Goal: Task Accomplishment & Management: Use online tool/utility

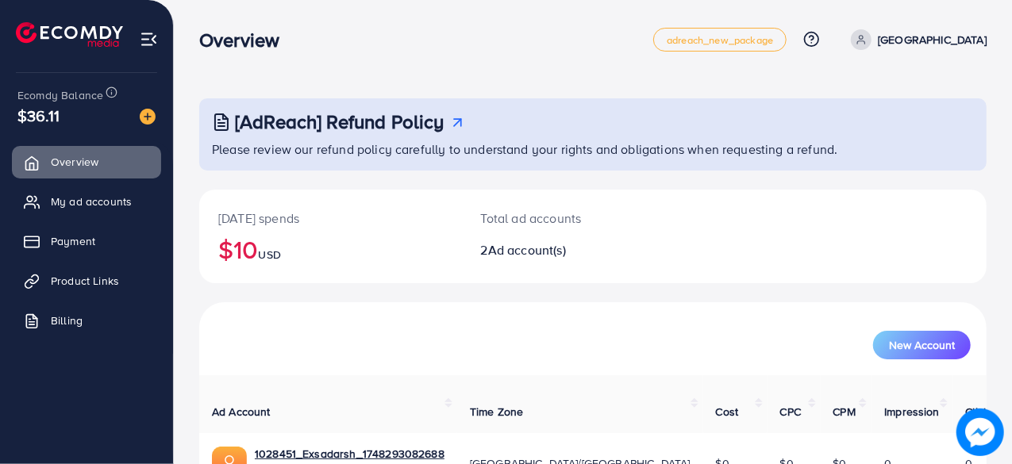
scroll to position [143, 0]
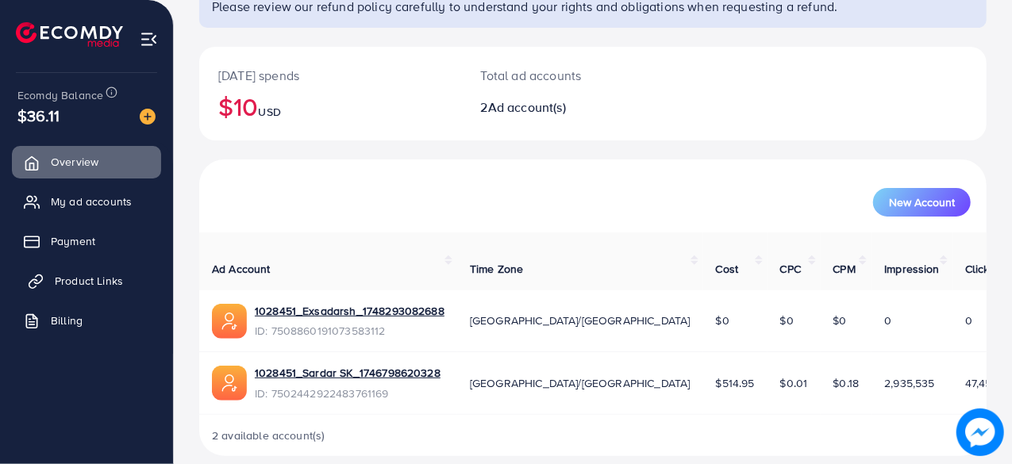
click at [100, 282] on span "Product Links" at bounding box center [89, 281] width 68 height 16
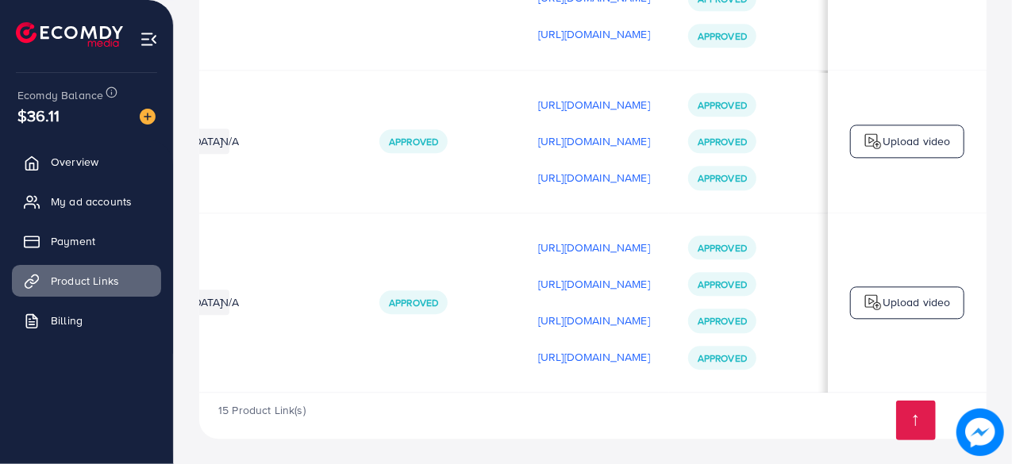
scroll to position [0, 470]
click at [561, 353] on p "[URL][DOMAIN_NAME]" at bounding box center [594, 356] width 112 height 19
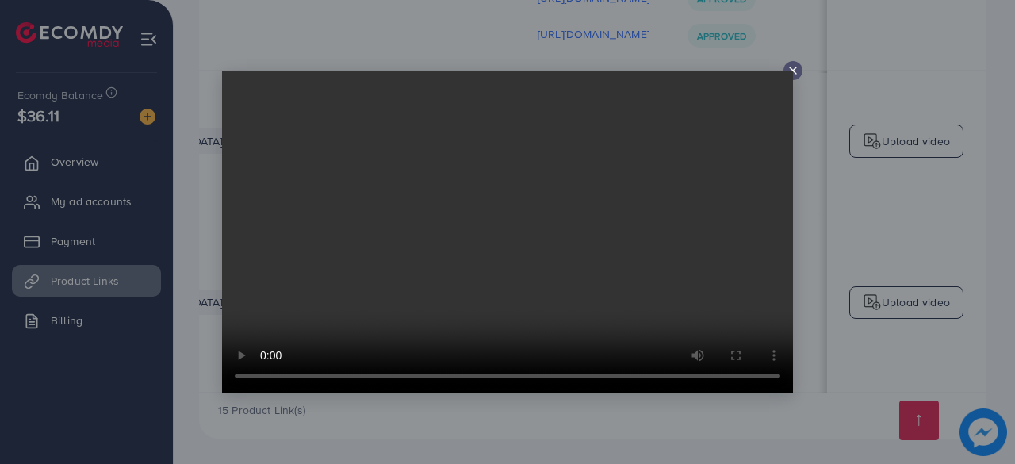
click at [789, 75] on video at bounding box center [507, 232] width 571 height 323
click at [789, 68] on icon at bounding box center [793, 70] width 13 height 13
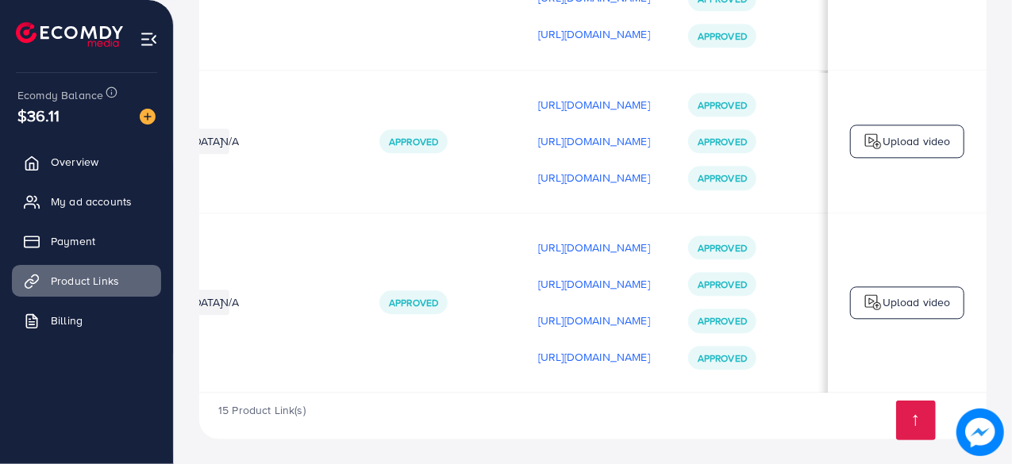
scroll to position [0, 469]
click at [904, 303] on p "Upload video" at bounding box center [916, 302] width 68 height 19
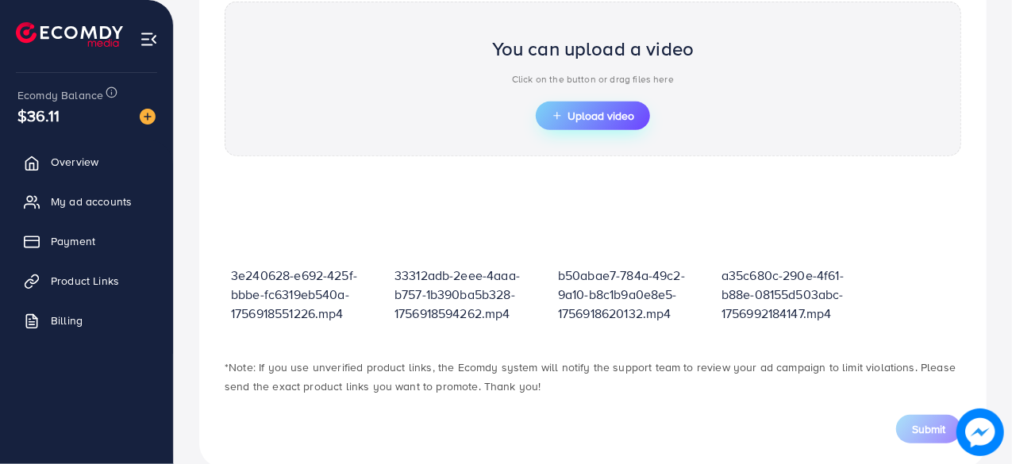
click at [620, 112] on span "Upload video" at bounding box center [592, 115] width 83 height 11
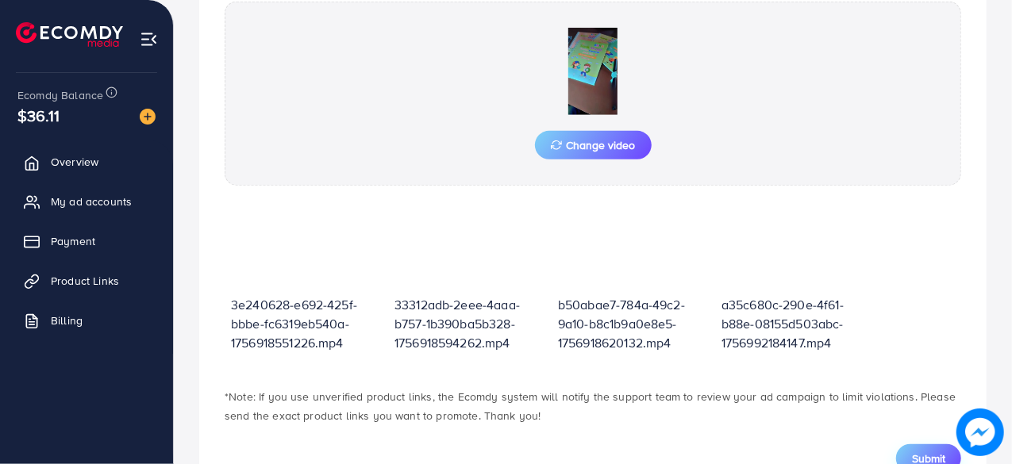
click at [927, 451] on span "Submit" at bounding box center [928, 459] width 33 height 16
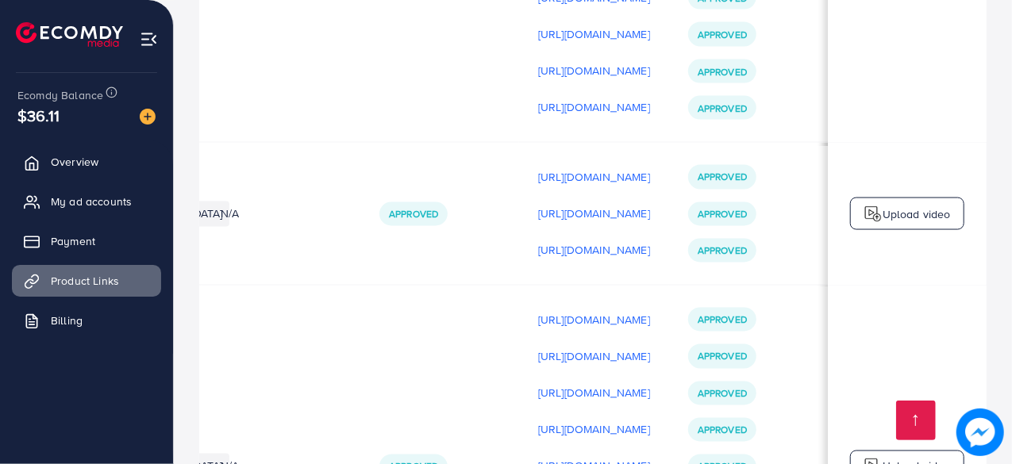
scroll to position [2, 470]
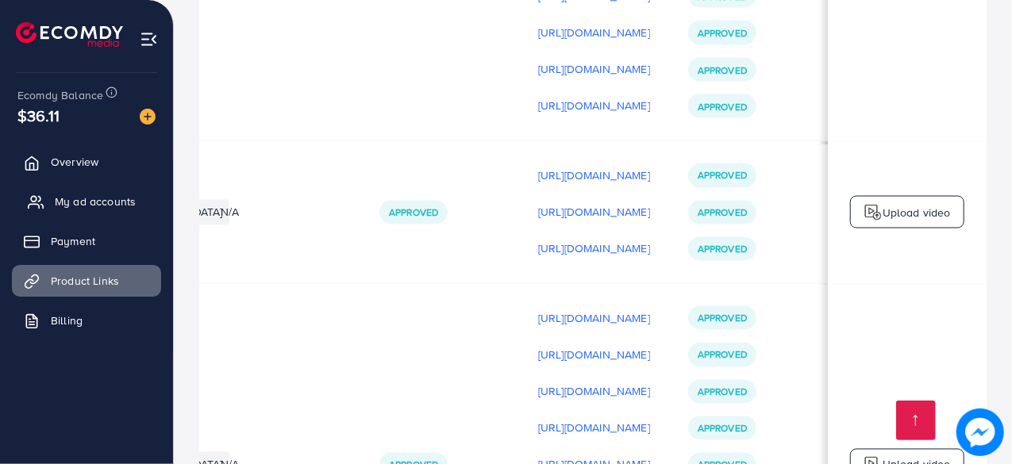
click at [113, 199] on span "My ad accounts" at bounding box center [95, 202] width 81 height 16
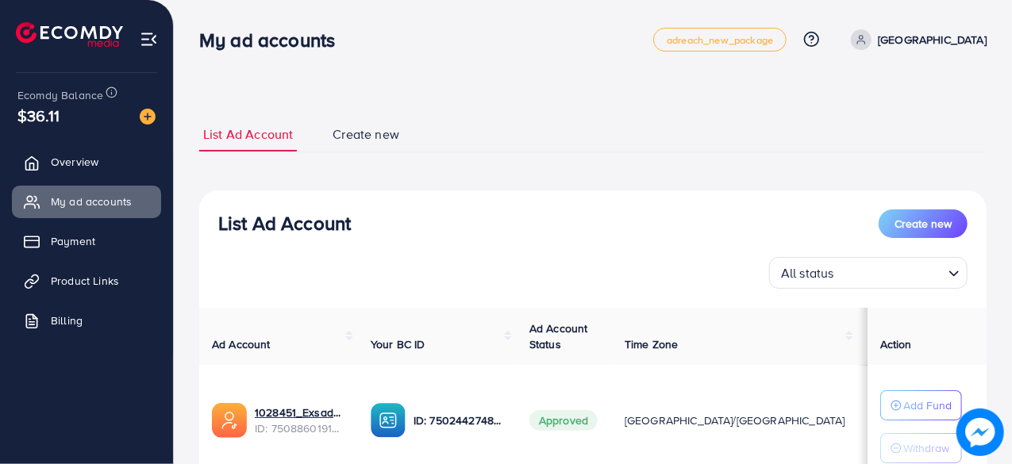
scroll to position [236, 0]
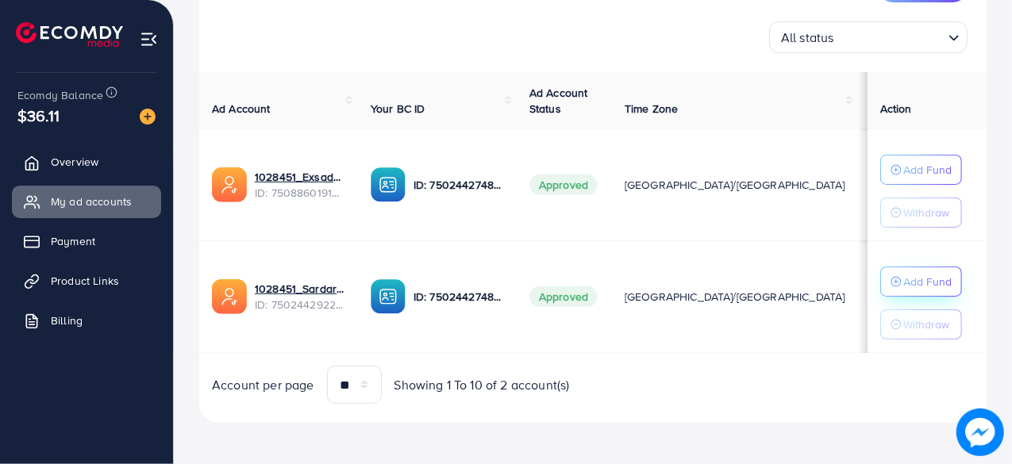
click at [919, 281] on p "Add Fund" at bounding box center [927, 281] width 48 height 19
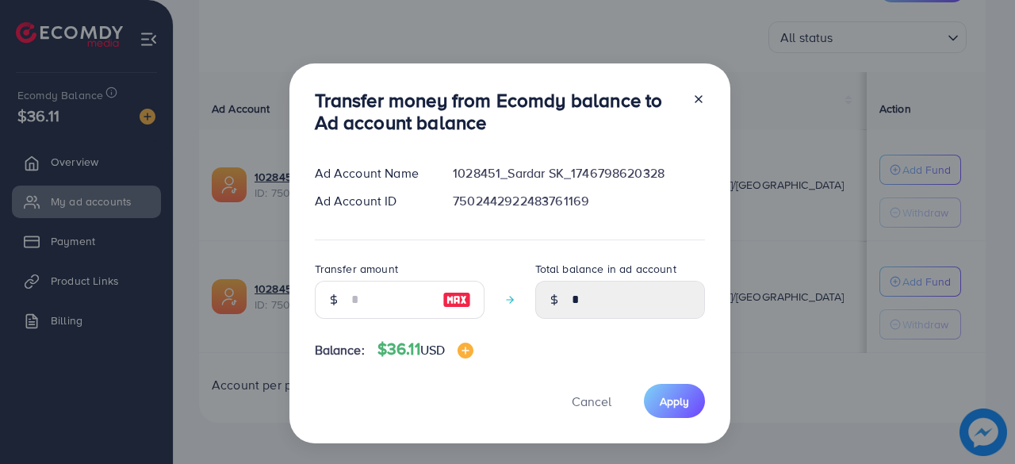
click at [340, 298] on div at bounding box center [333, 300] width 37 height 38
click at [359, 298] on input "number" at bounding box center [390, 300] width 79 height 38
type input "*"
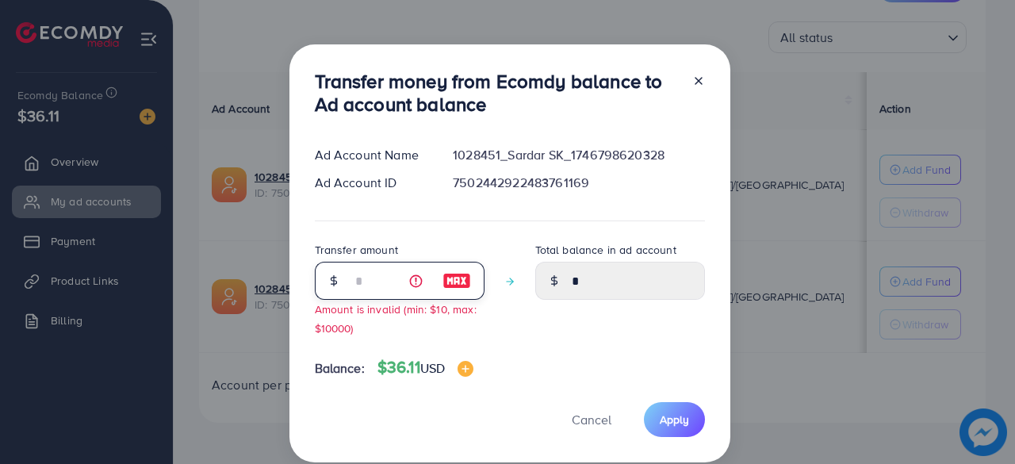
type input "****"
type input "**"
type input "*****"
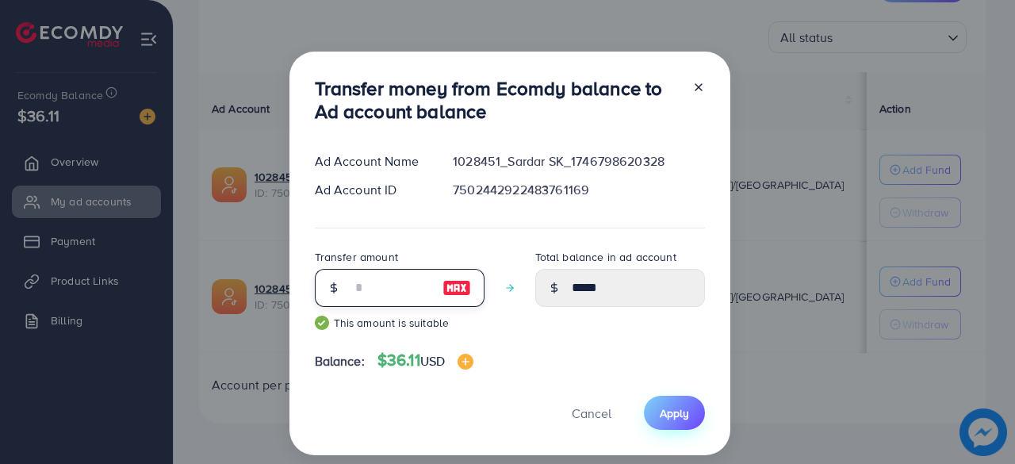
type input "**"
click at [666, 412] on span "Apply" at bounding box center [674, 413] width 29 height 16
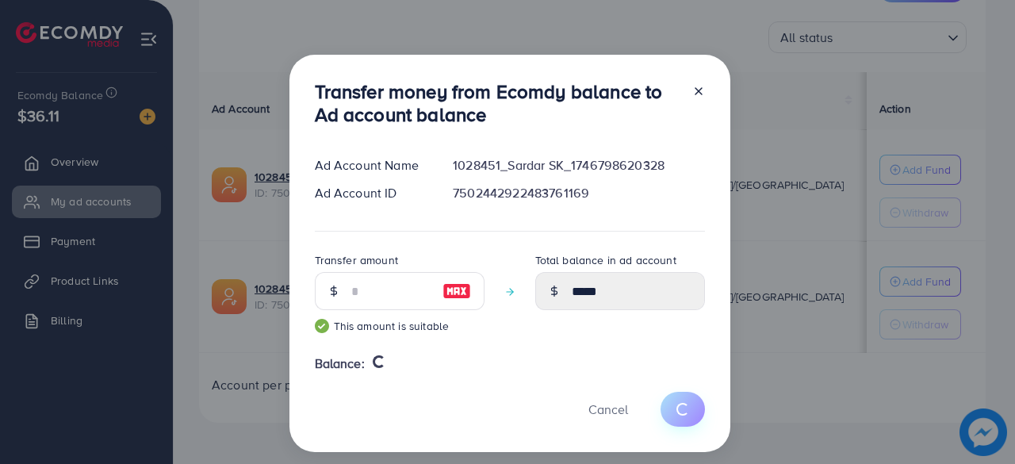
type input "*"
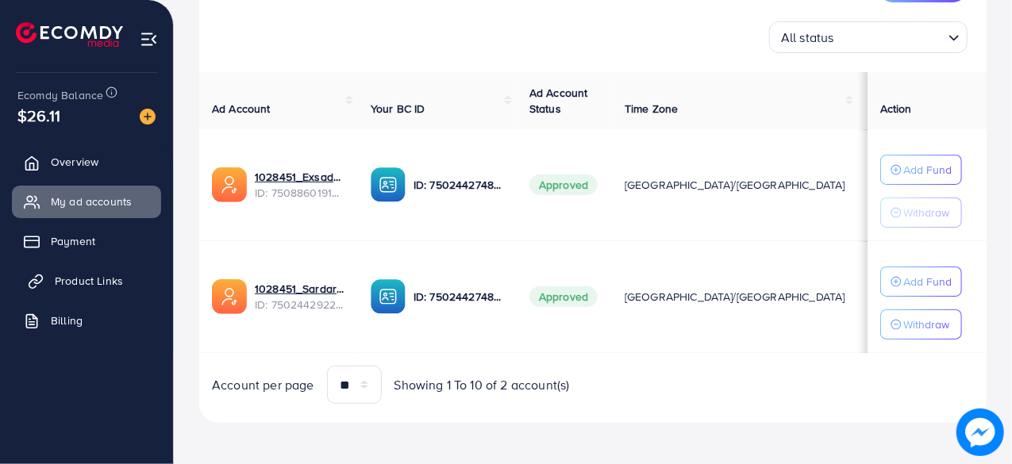
click at [90, 278] on span "Product Links" at bounding box center [89, 281] width 68 height 16
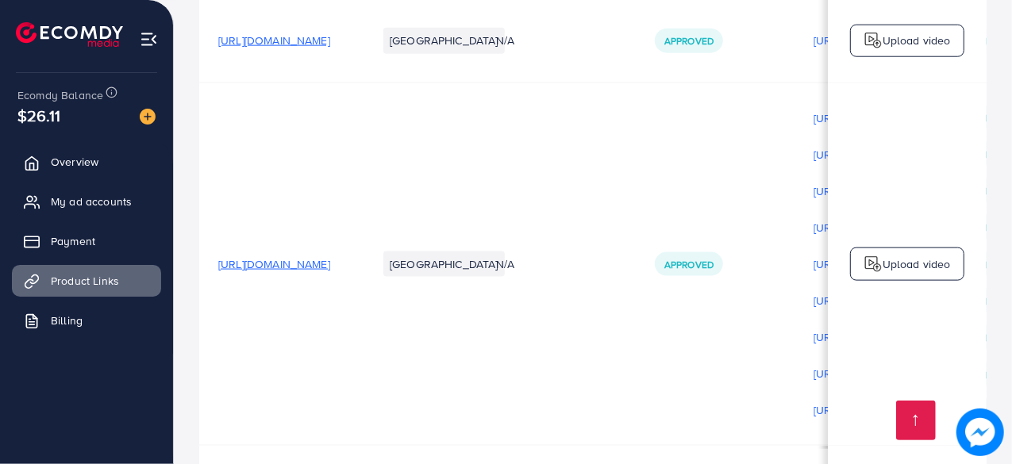
click at [330, 268] on span "[URL][DOMAIN_NAME]" at bounding box center [274, 264] width 112 height 16
